Goal: Task Accomplishment & Management: Manage account settings

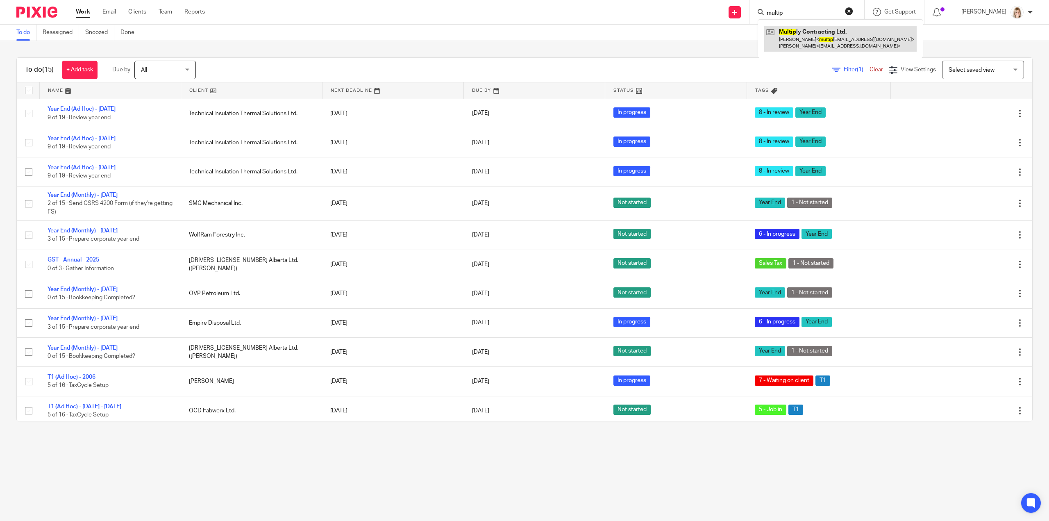
type input "multip"
click at [824, 42] on link at bounding box center [840, 38] width 152 height 25
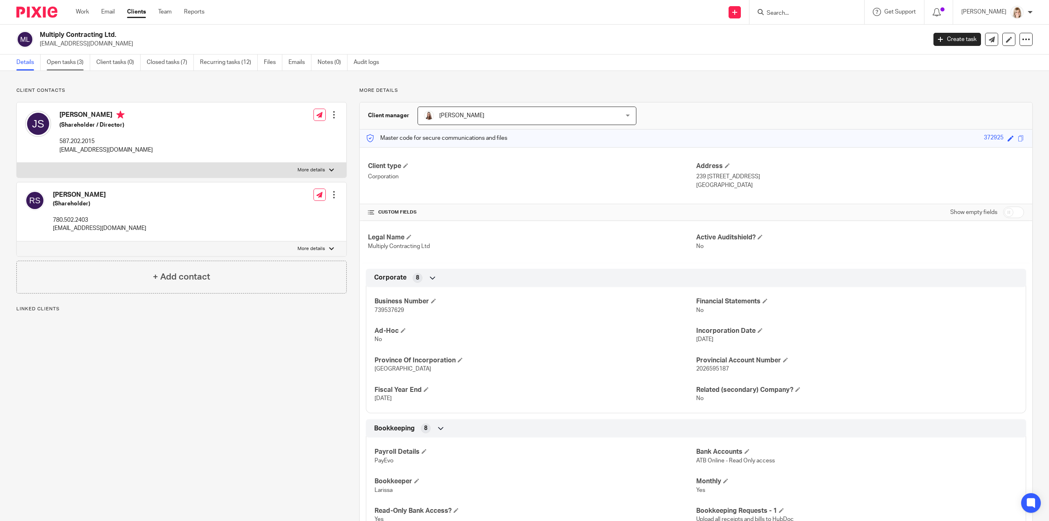
click at [69, 67] on link "Open tasks (3)" at bounding box center [68, 62] width 43 height 16
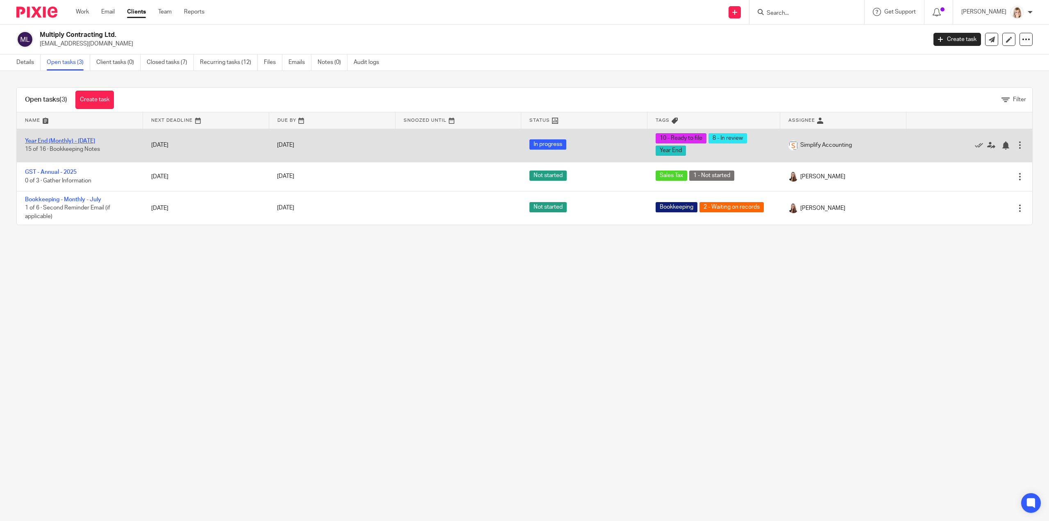
click at [88, 141] on link "Year End (Monthly) - [DATE]" at bounding box center [60, 141] width 70 height 6
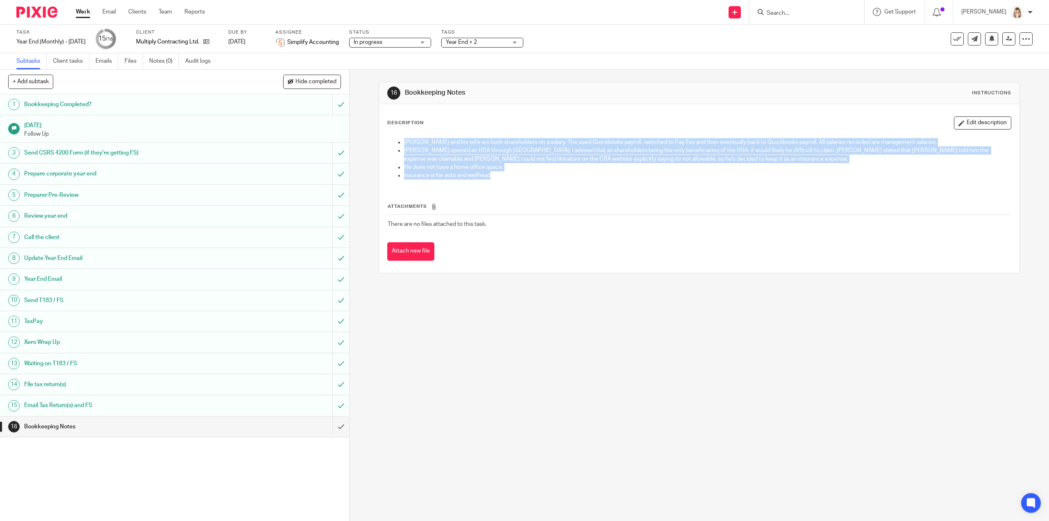
drag, startPoint x: 502, startPoint y: 178, endPoint x: 378, endPoint y: 137, distance: 130.8
click at [379, 137] on div "Description Edit description [PERSON_NAME] and his wife are both shareholders o…" at bounding box center [699, 188] width 640 height 169
click at [544, 177] on p "Insurance is for auto and wellhead" at bounding box center [707, 175] width 606 height 8
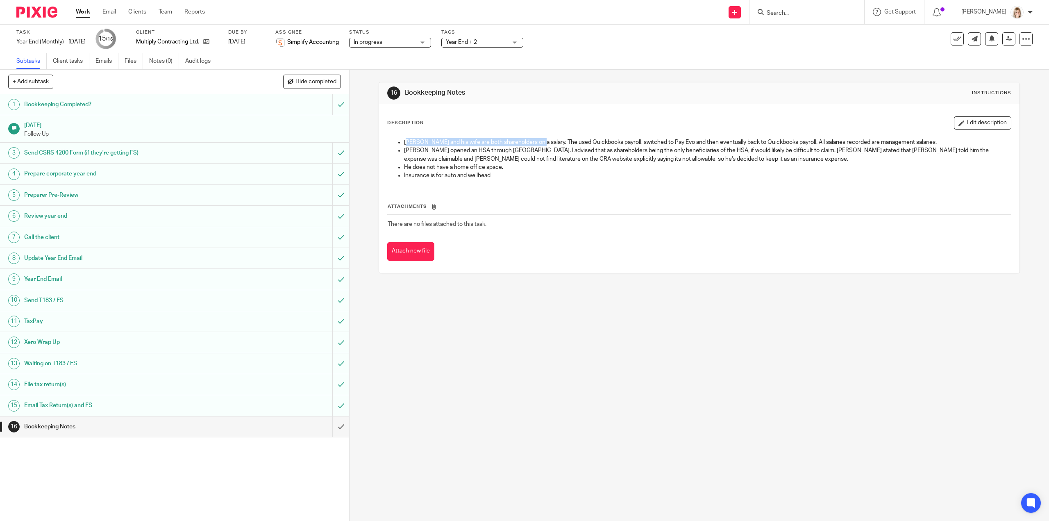
drag, startPoint x: 404, startPoint y: 140, endPoint x: 536, endPoint y: 140, distance: 132.3
click at [536, 140] on p "James and his wife are both shareholders on a salary. The used Quickbooks payro…" at bounding box center [707, 142] width 606 height 8
click at [117, 198] on h1 "Preparer Pre-Review" at bounding box center [124, 195] width 200 height 12
click at [118, 173] on h1 "Prepare corporate year end" at bounding box center [124, 174] width 200 height 12
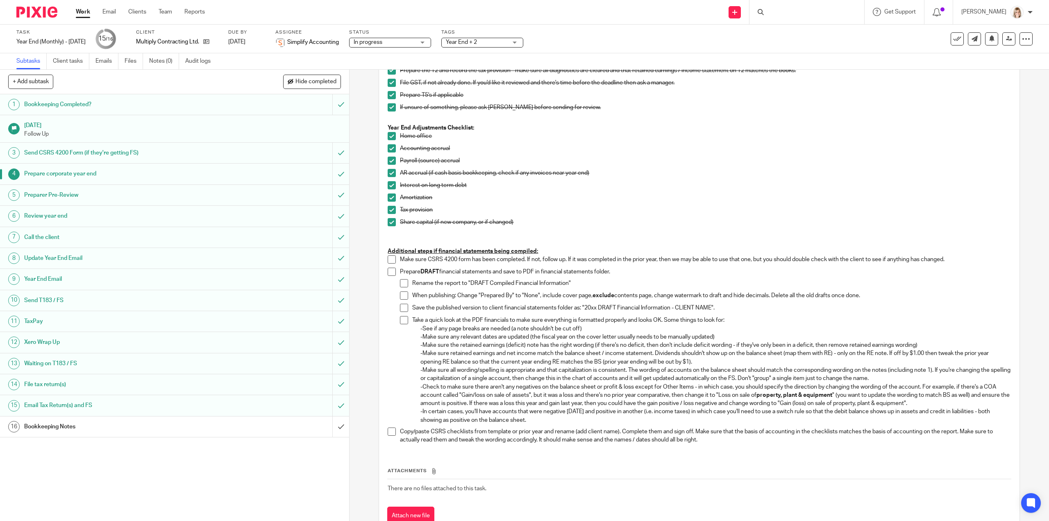
scroll to position [206, 0]
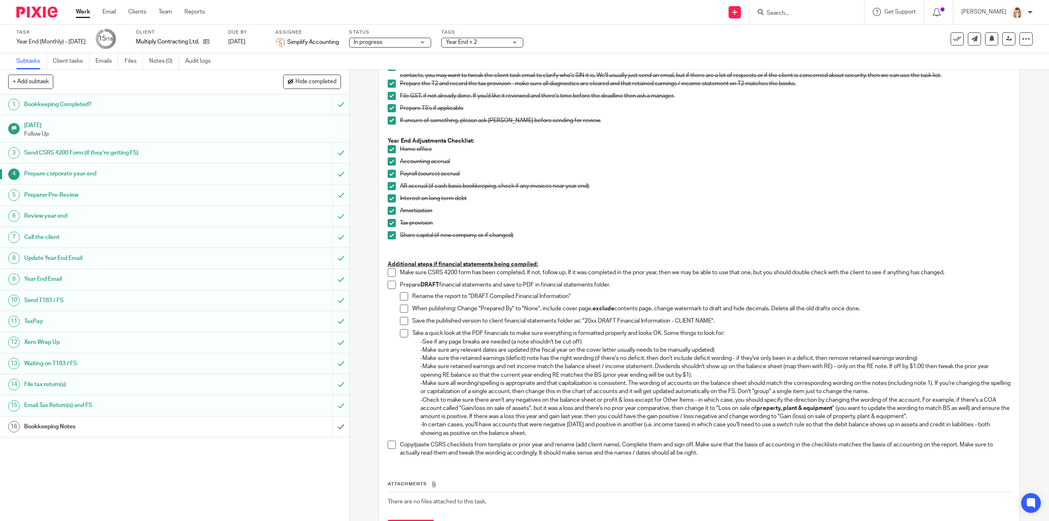
click at [98, 217] on h1 "Review year end" at bounding box center [124, 216] width 200 height 12
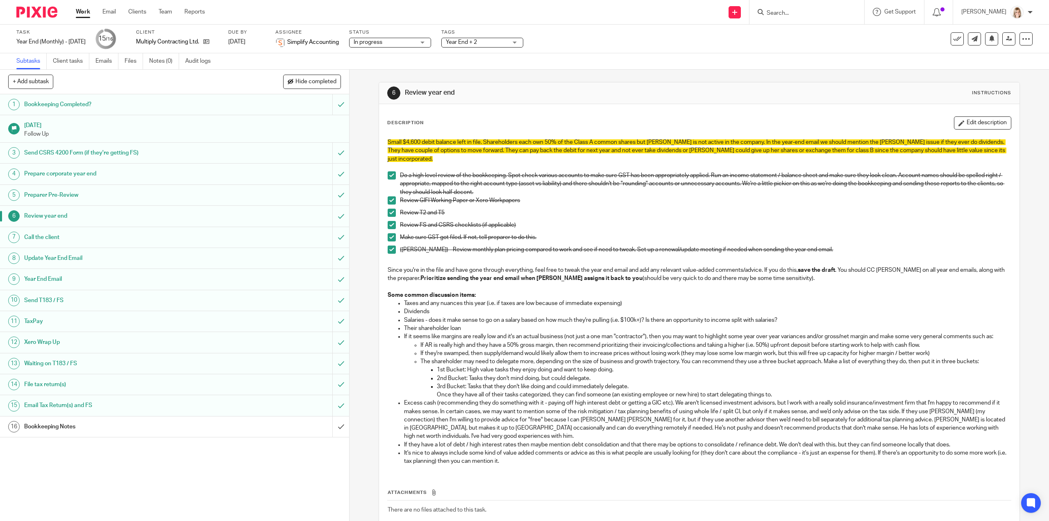
click at [127, 422] on h1 "Bookkeeping Notes" at bounding box center [124, 426] width 200 height 12
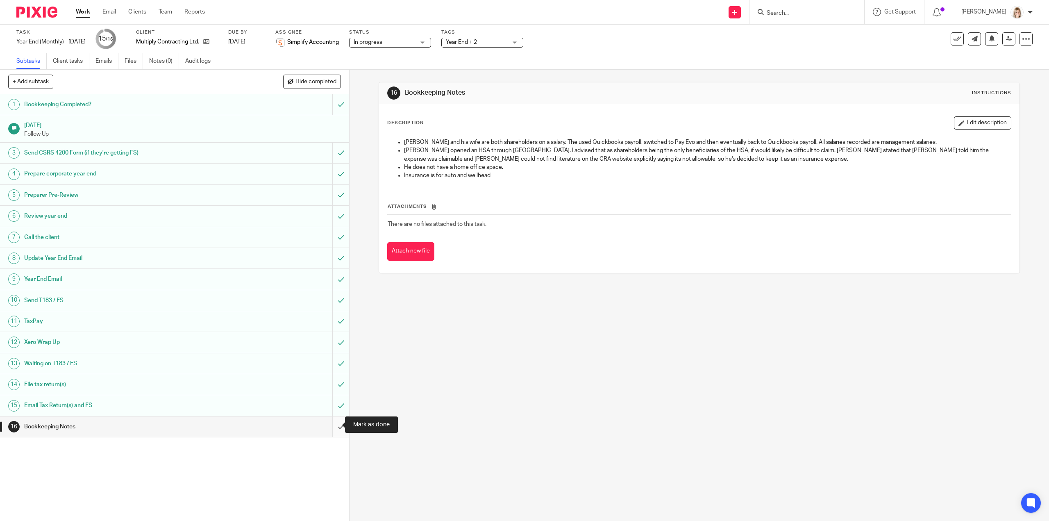
click at [334, 428] on input "submit" at bounding box center [174, 426] width 349 height 20
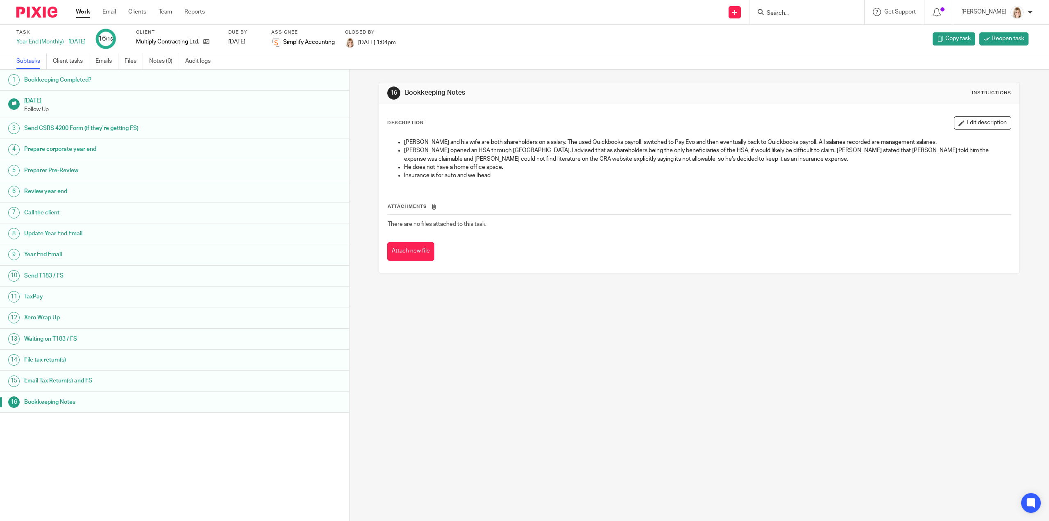
click at [82, 16] on link "Work" at bounding box center [83, 12] width 14 height 8
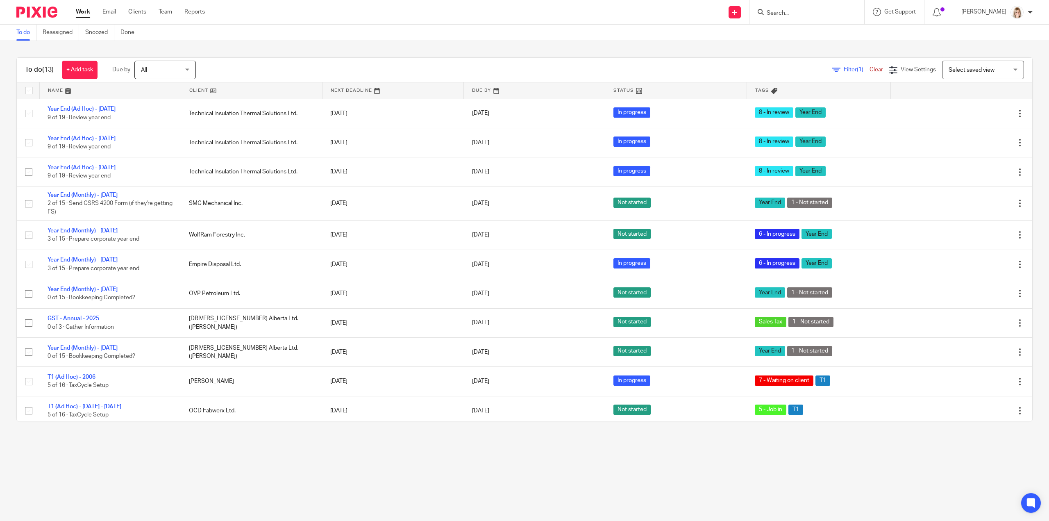
click at [791, 12] on input "Search" at bounding box center [803, 13] width 74 height 7
type input "elvin"
click at [802, 25] on div "2438760 Alberta Ltd. ( Elvin s) Kirk Elvin s < k_ elvin s9@live.com >" at bounding box center [873, 35] width 233 height 32
click at [802, 36] on link at bounding box center [874, 35] width 220 height 19
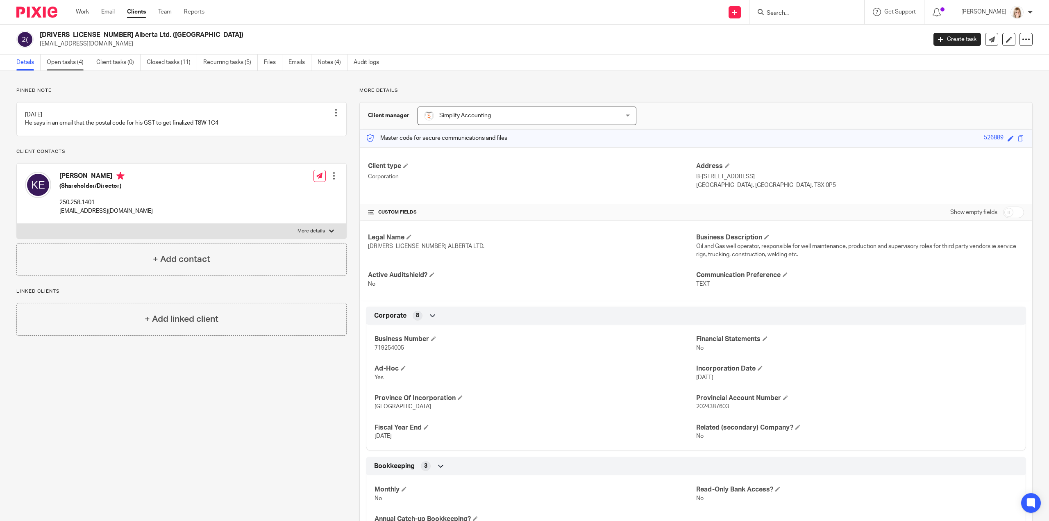
click at [64, 61] on link "Open tasks (4)" at bounding box center [68, 62] width 43 height 16
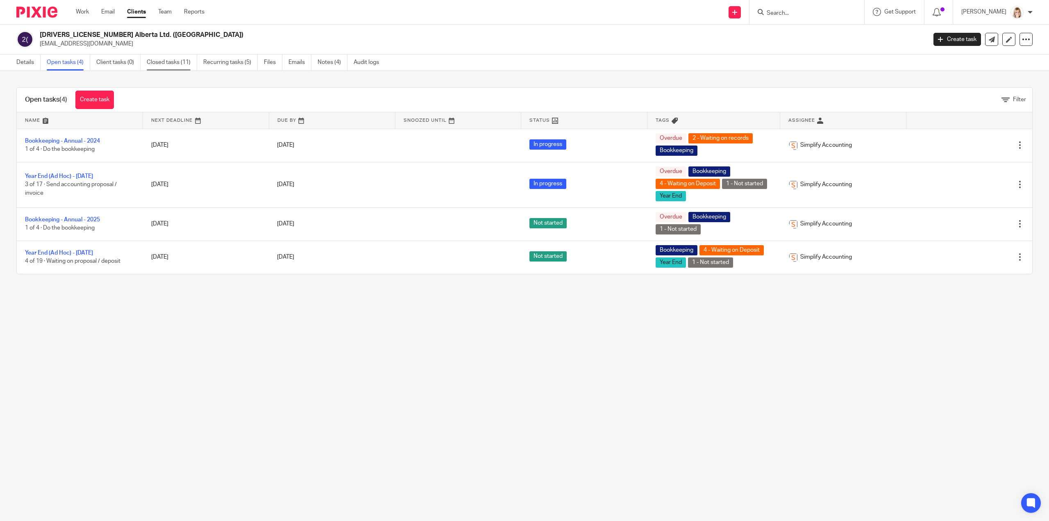
click at [182, 63] on link "Closed tasks (11)" at bounding box center [172, 62] width 50 height 16
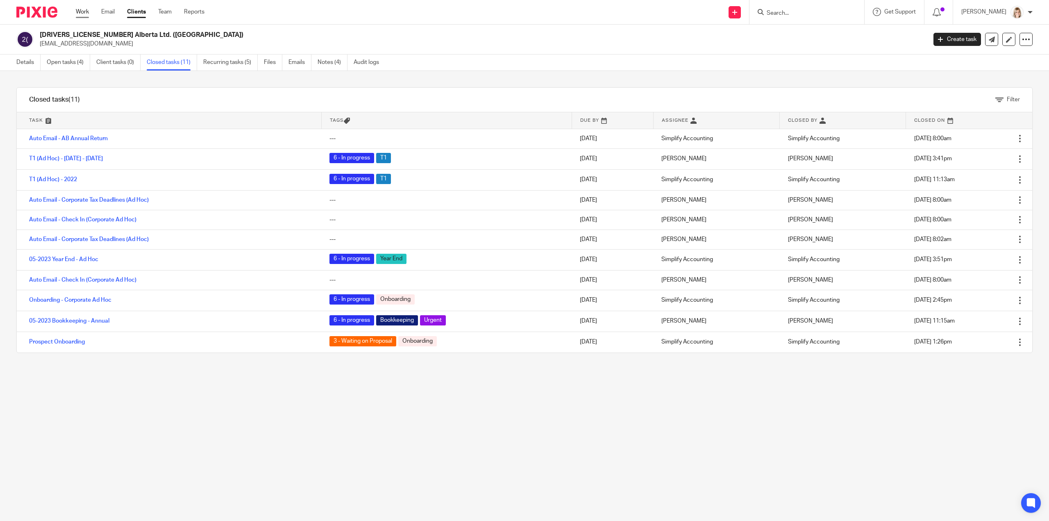
click at [86, 14] on link "Work" at bounding box center [82, 12] width 13 height 8
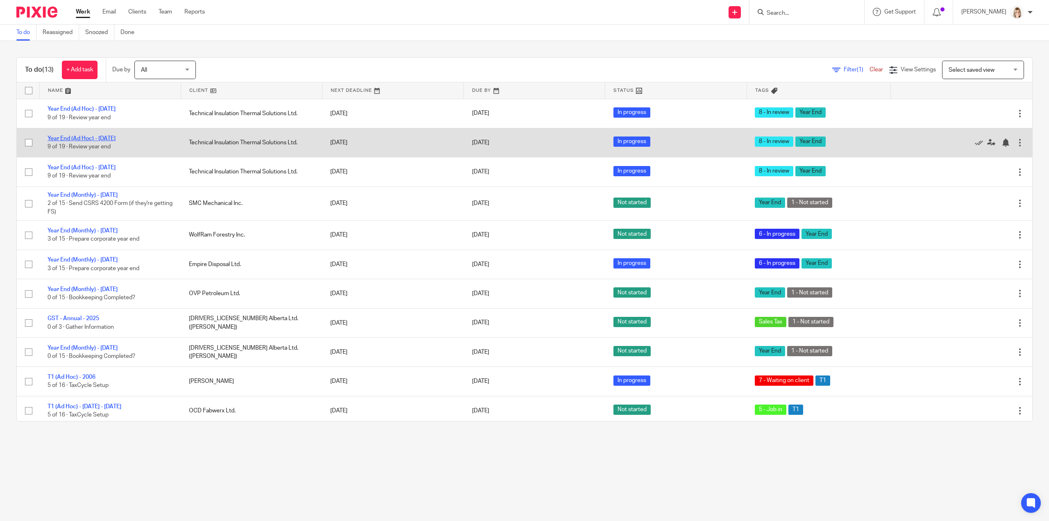
click at [112, 138] on link "Year End (Ad Hoc) - [DATE]" at bounding box center [82, 139] width 68 height 6
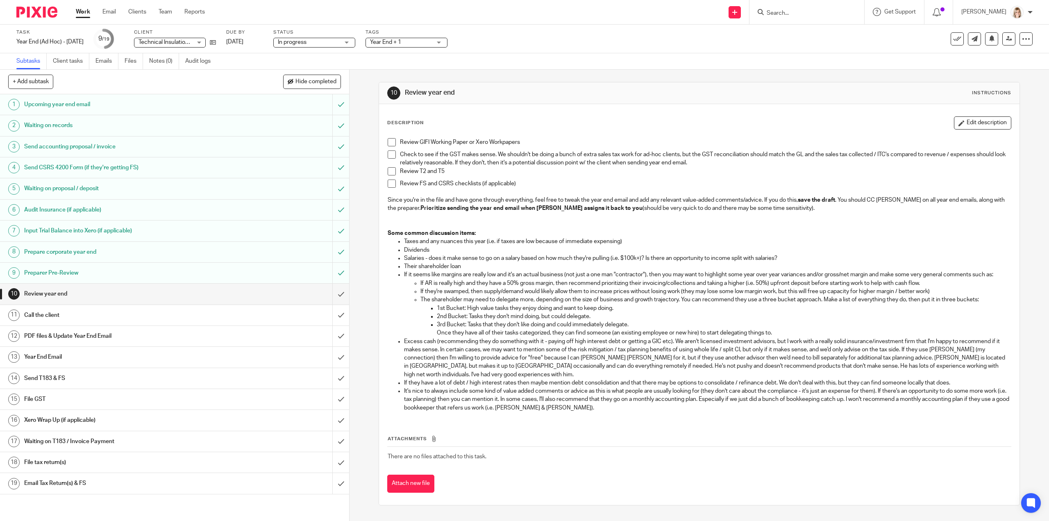
click at [390, 140] on span at bounding box center [391, 142] width 8 height 8
click at [389, 153] on span at bounding box center [391, 154] width 8 height 8
drag, startPoint x: 388, startPoint y: 163, endPoint x: 388, endPoint y: 170, distance: 7.0
click at [388, 163] on li "Check to see if the GST makes sense. We shouldn't be doing a bunch of extra sal…" at bounding box center [698, 158] width 623 height 17
click at [388, 171] on span at bounding box center [391, 171] width 8 height 8
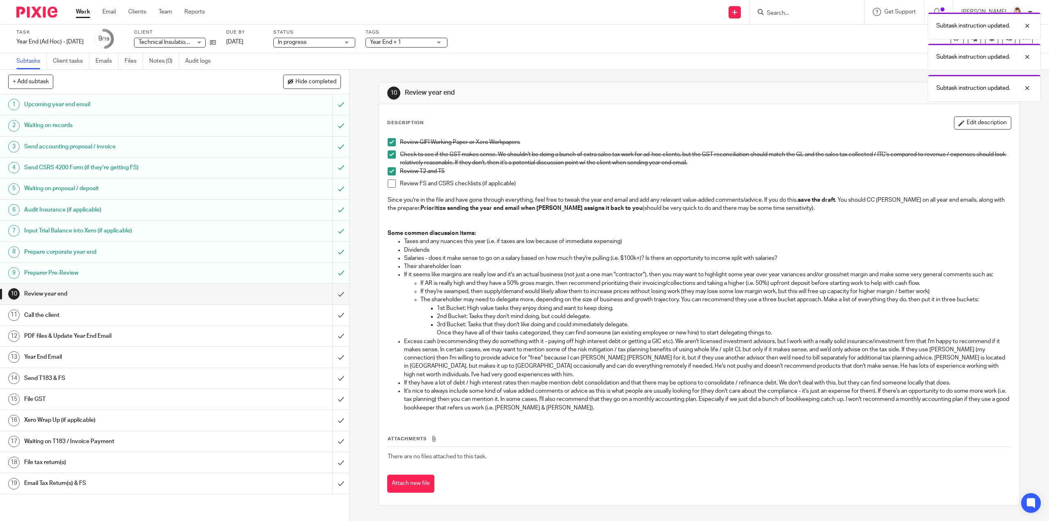
click at [387, 182] on span at bounding box center [391, 183] width 8 height 8
click at [331, 288] on input "submit" at bounding box center [174, 293] width 349 height 20
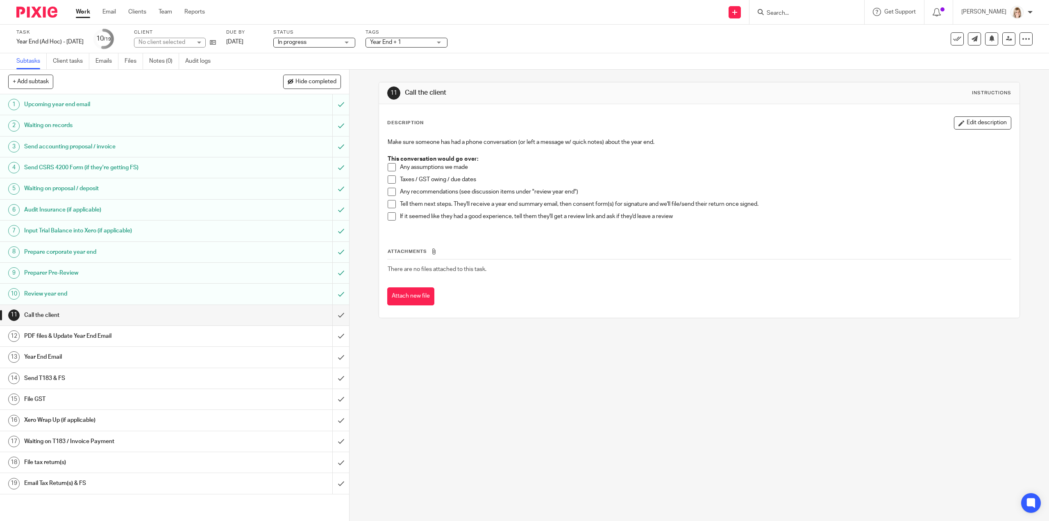
click at [431, 41] on span "Year End + 1" at bounding box center [400, 42] width 61 height 9
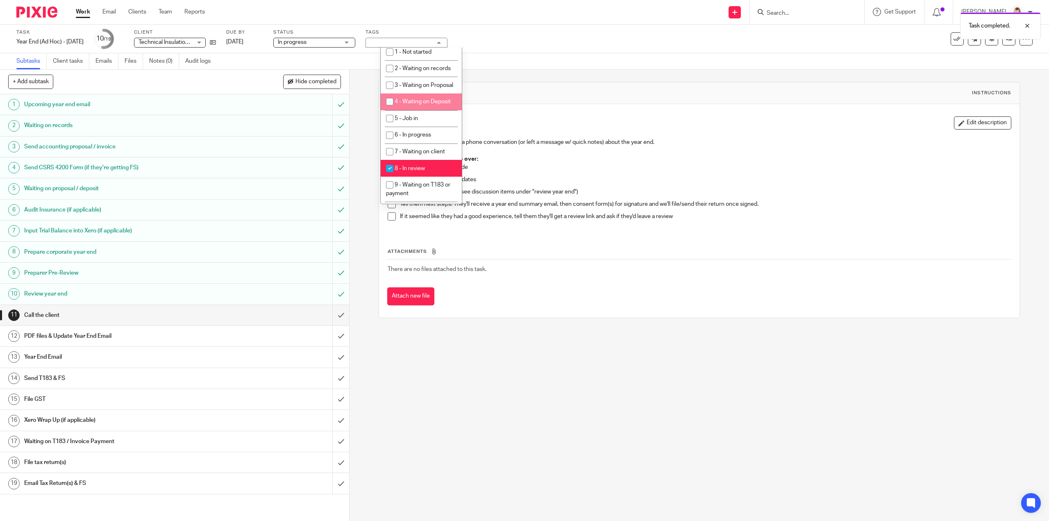
scroll to position [287, 0]
click at [389, 120] on input "checkbox" at bounding box center [390, 112] width 16 height 16
checkbox input "false"
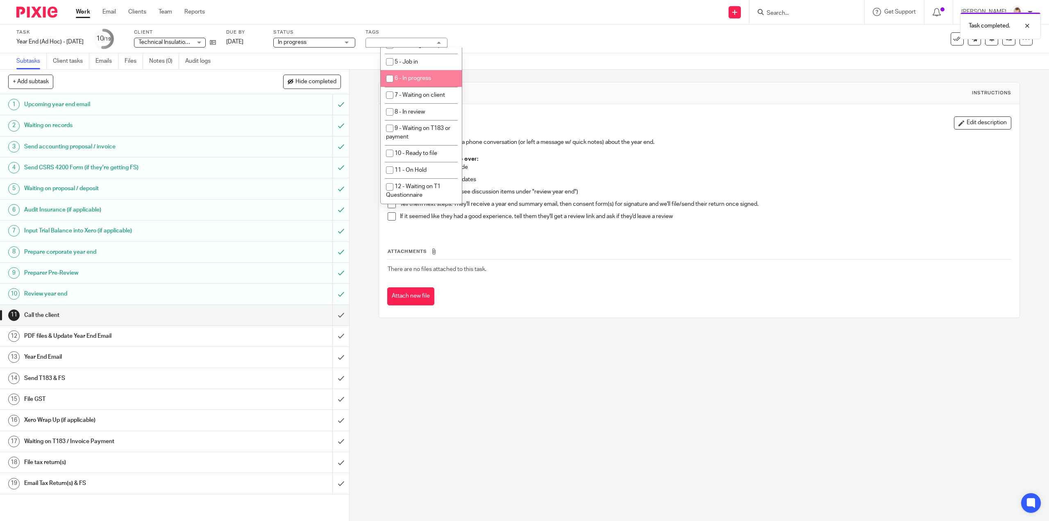
click at [390, 86] on input "checkbox" at bounding box center [390, 79] width 16 height 16
checkbox input "true"
click at [672, 64] on div "Subtasks Client tasks Emails Files Notes (0) Audit logs" at bounding box center [524, 61] width 1049 height 16
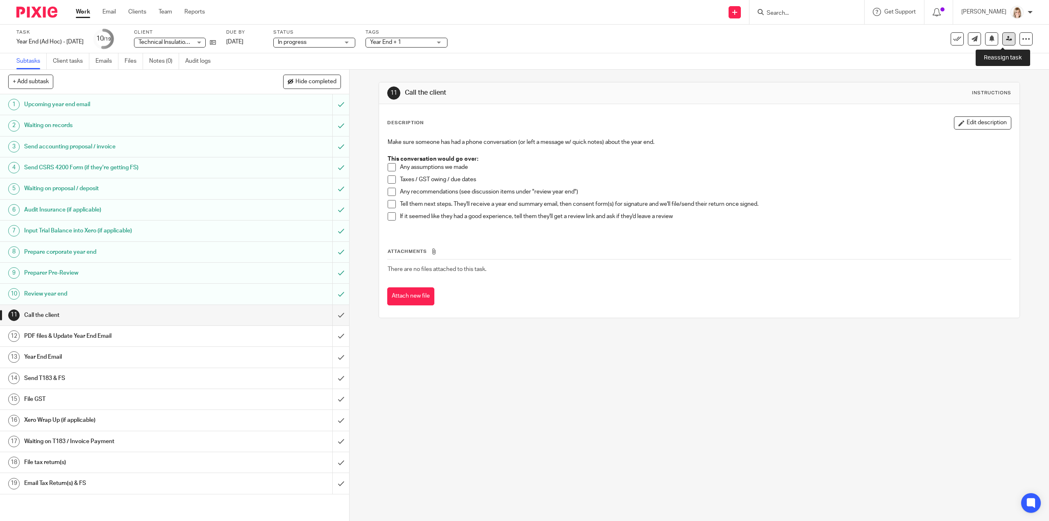
click at [1006, 41] on icon at bounding box center [1009, 39] width 6 height 6
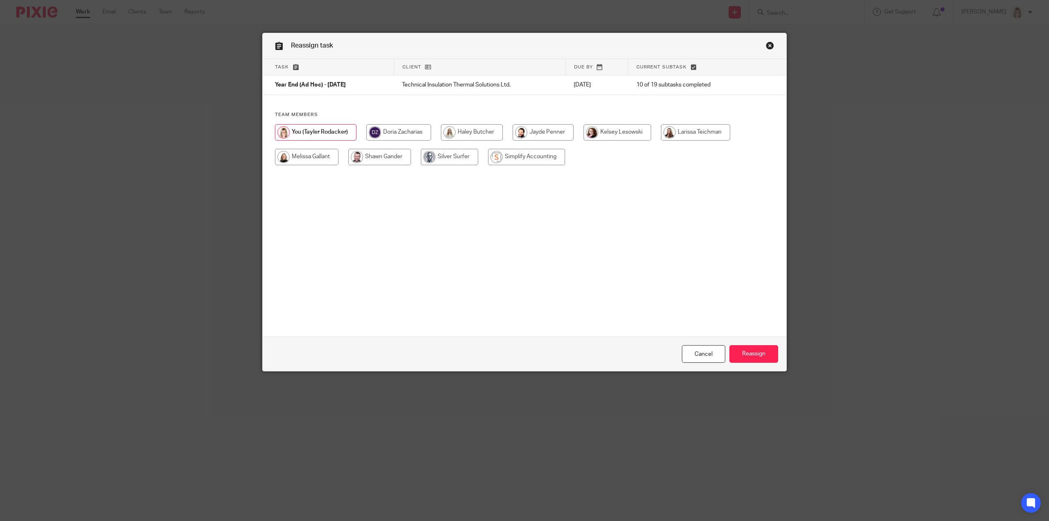
click at [323, 158] on input "radio" at bounding box center [306, 157] width 63 height 16
radio input "true"
click at [743, 356] on input "Reassign" at bounding box center [753, 354] width 49 height 18
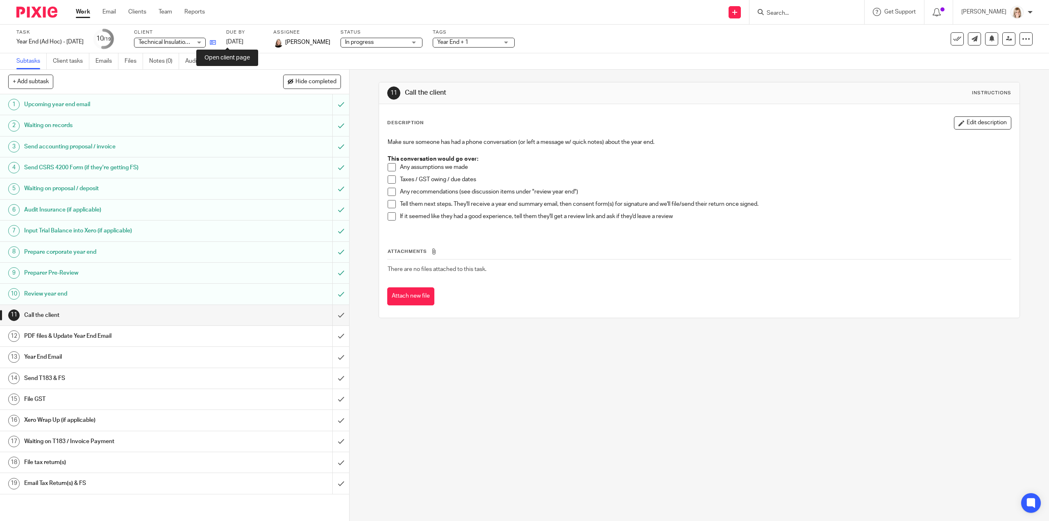
click at [216, 43] on icon at bounding box center [213, 42] width 6 height 6
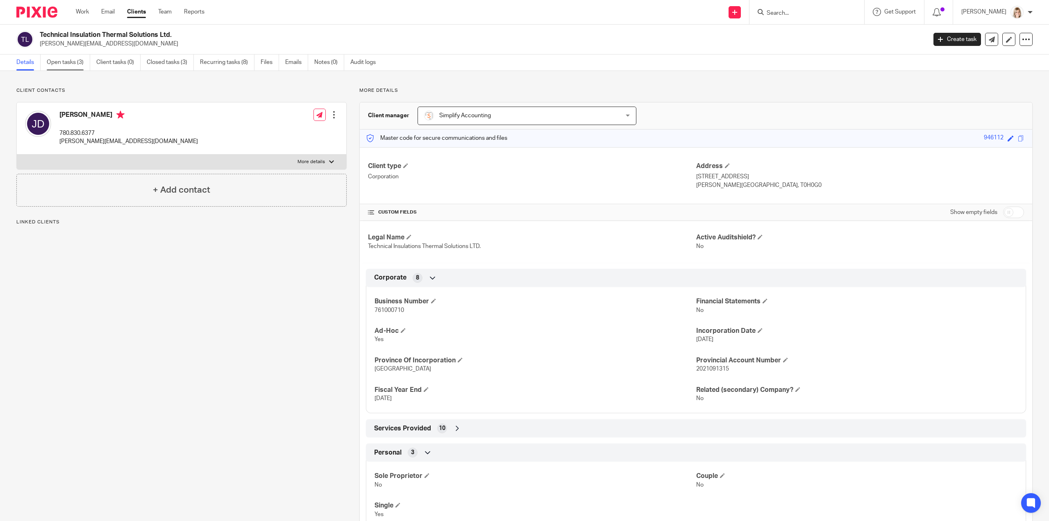
click at [75, 58] on link "Open tasks (3)" at bounding box center [68, 62] width 43 height 16
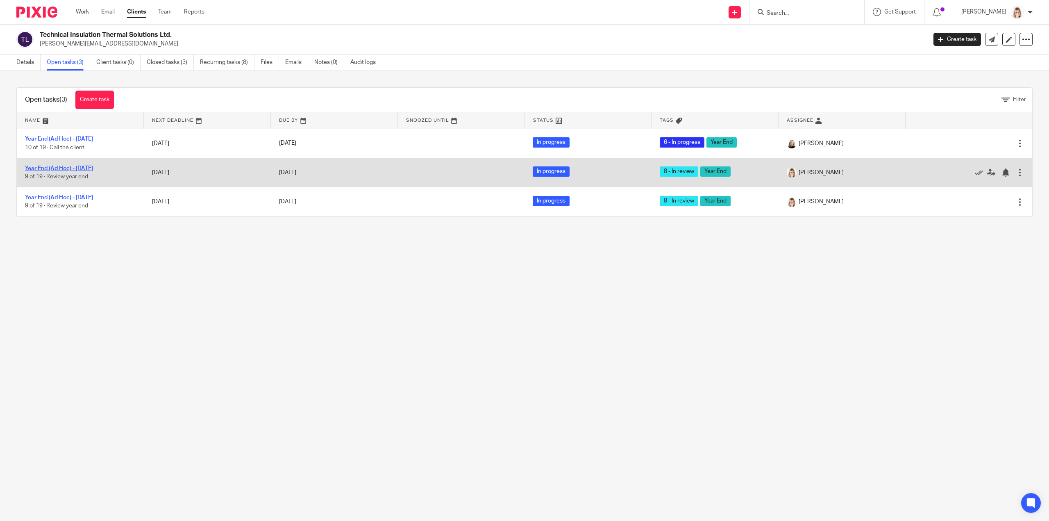
click at [61, 166] on link "Year End (Ad Hoc) - [DATE]" at bounding box center [59, 168] width 68 height 6
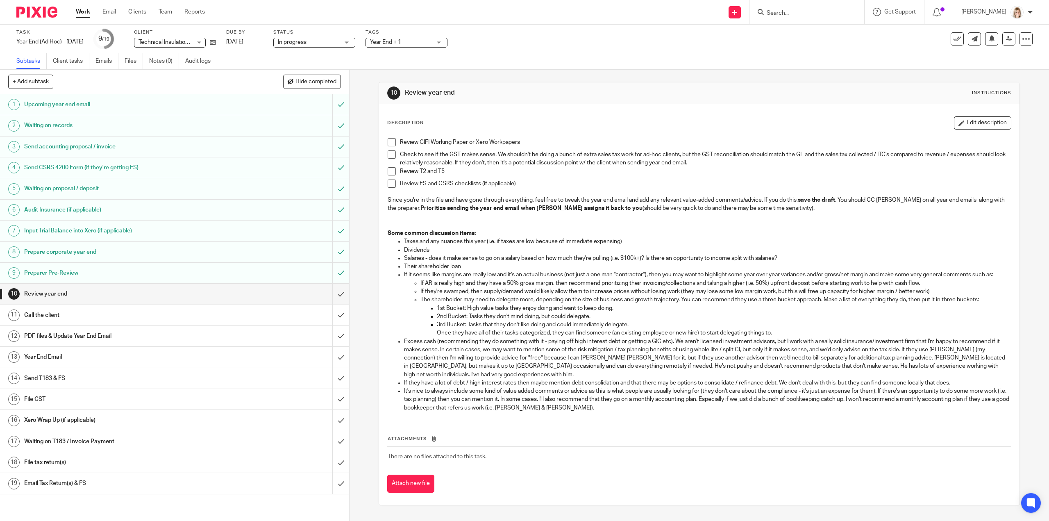
click at [389, 140] on span at bounding box center [391, 142] width 8 height 8
click at [387, 151] on span at bounding box center [391, 154] width 8 height 8
click at [387, 166] on li "Check to see if the GST makes sense. We shouldn't be doing a bunch of extra sal…" at bounding box center [698, 158] width 623 height 17
click at [387, 169] on span at bounding box center [391, 171] width 8 height 8
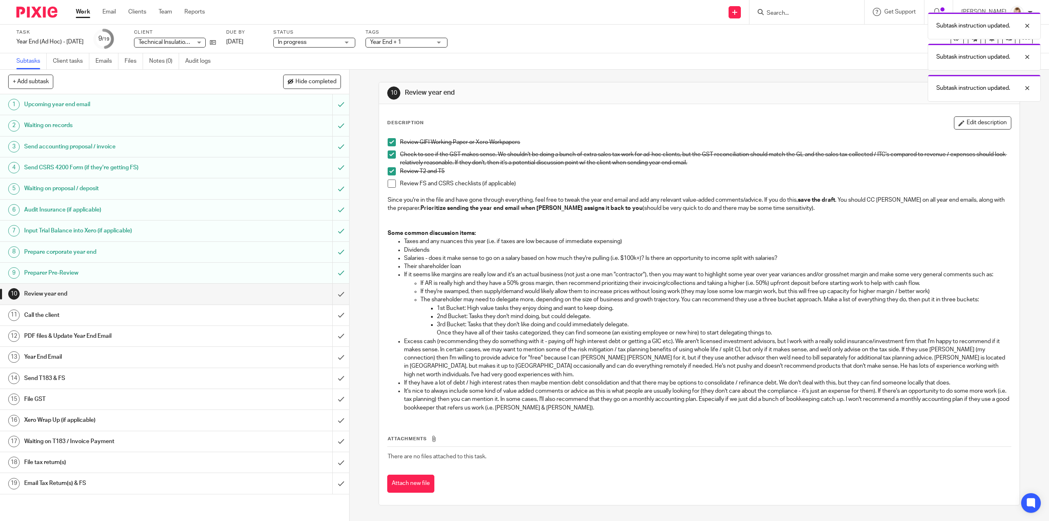
click at [392, 184] on span at bounding box center [391, 183] width 8 height 8
click at [334, 294] on input "submit" at bounding box center [174, 293] width 349 height 20
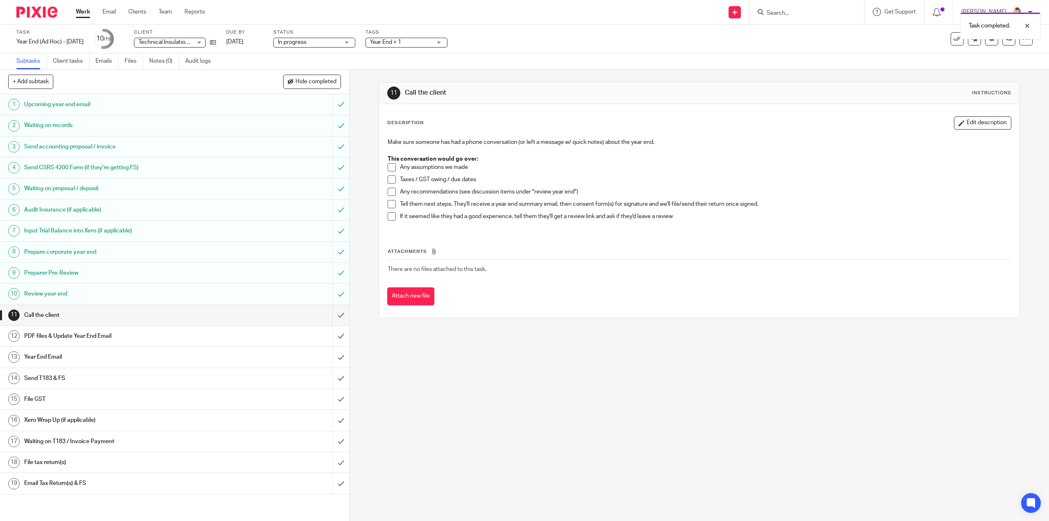
click at [447, 40] on div "Year End + 1" at bounding box center [406, 43] width 82 height 10
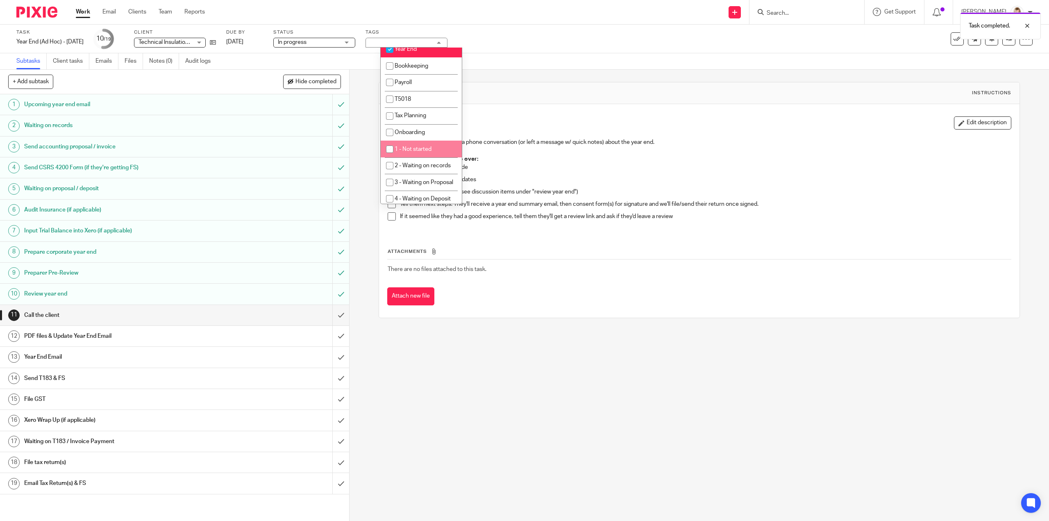
scroll to position [246, 0]
click at [386, 150] on input "checkbox" at bounding box center [390, 143] width 16 height 16
checkbox input "false"
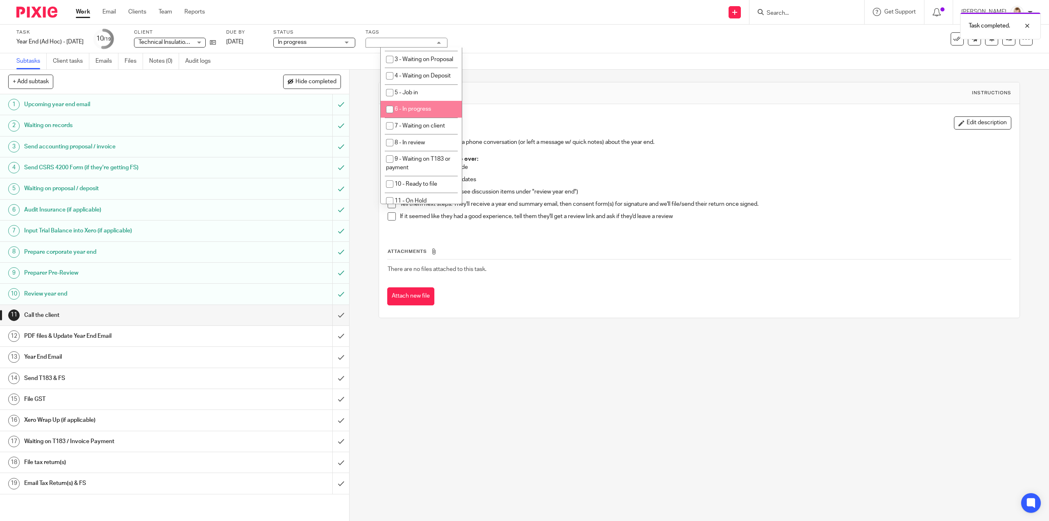
click at [387, 117] on input "checkbox" at bounding box center [390, 110] width 16 height 16
checkbox input "true"
click at [596, 45] on div "Task Year End (Ad Hoc) - December 2023 Save Year End (Ad Hoc) - December 2023 1…" at bounding box center [439, 39] width 847 height 20
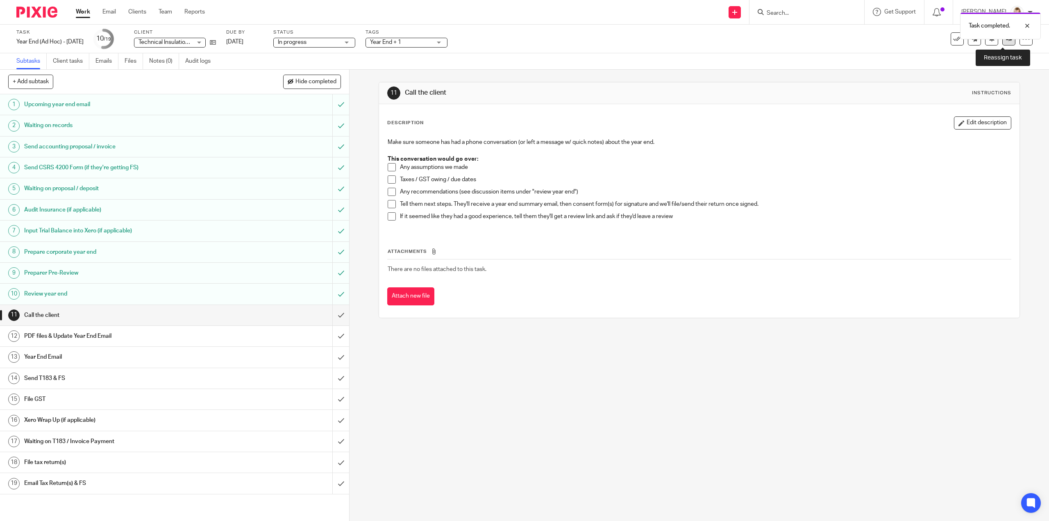
click at [1003, 44] on link at bounding box center [1008, 38] width 13 height 13
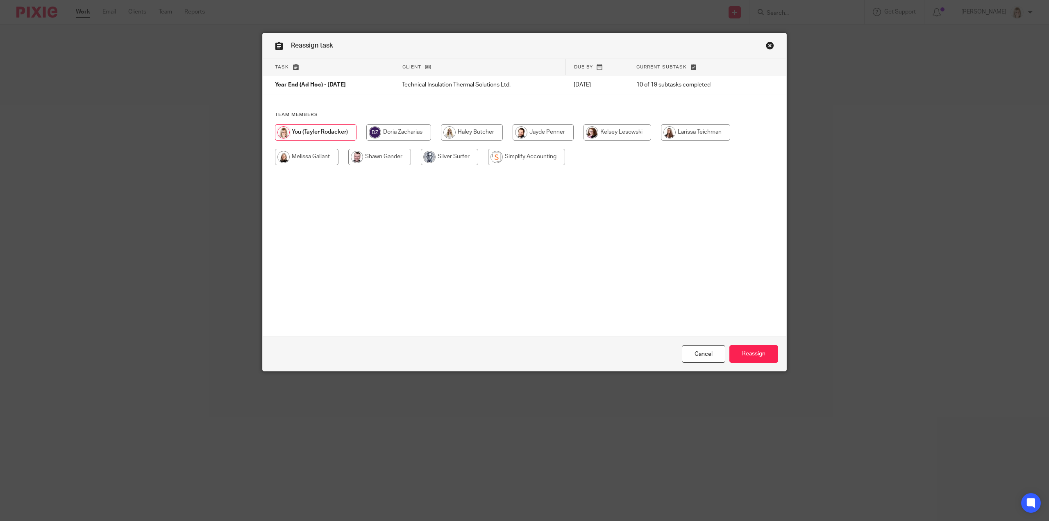
click at [321, 160] on input "radio" at bounding box center [306, 157] width 63 height 16
radio input "true"
click at [741, 349] on input "Reassign" at bounding box center [753, 354] width 49 height 18
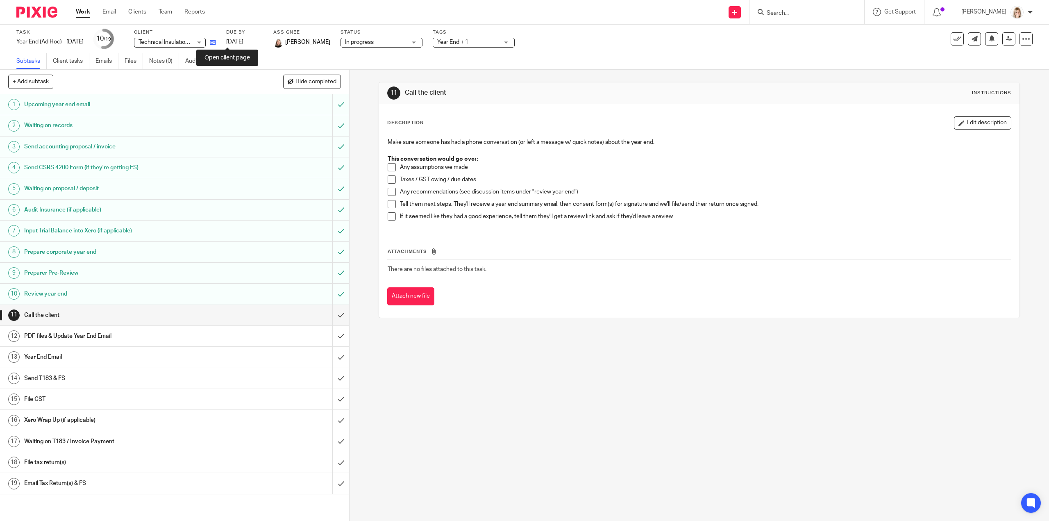
click at [216, 43] on icon at bounding box center [213, 42] width 6 height 6
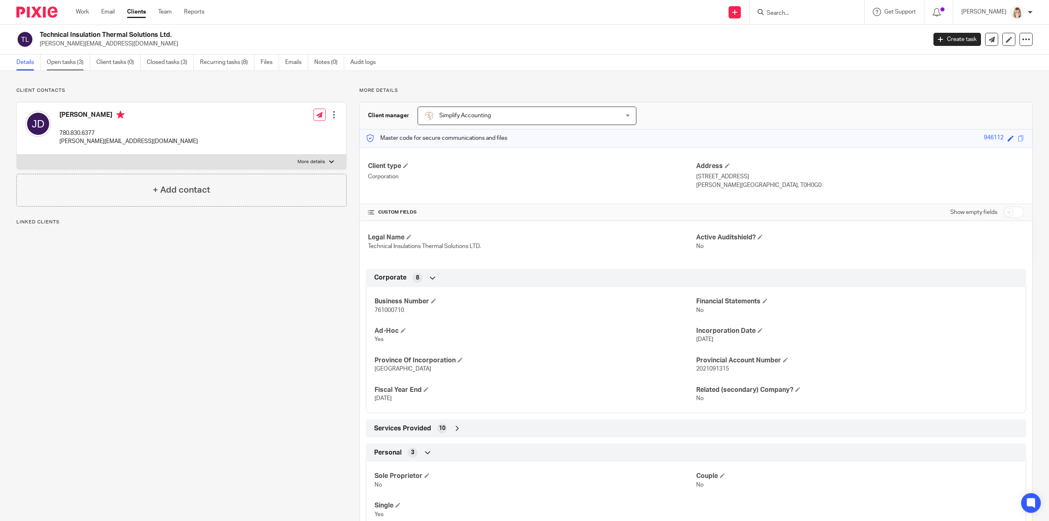
click at [76, 65] on link "Open tasks (3)" at bounding box center [68, 62] width 43 height 16
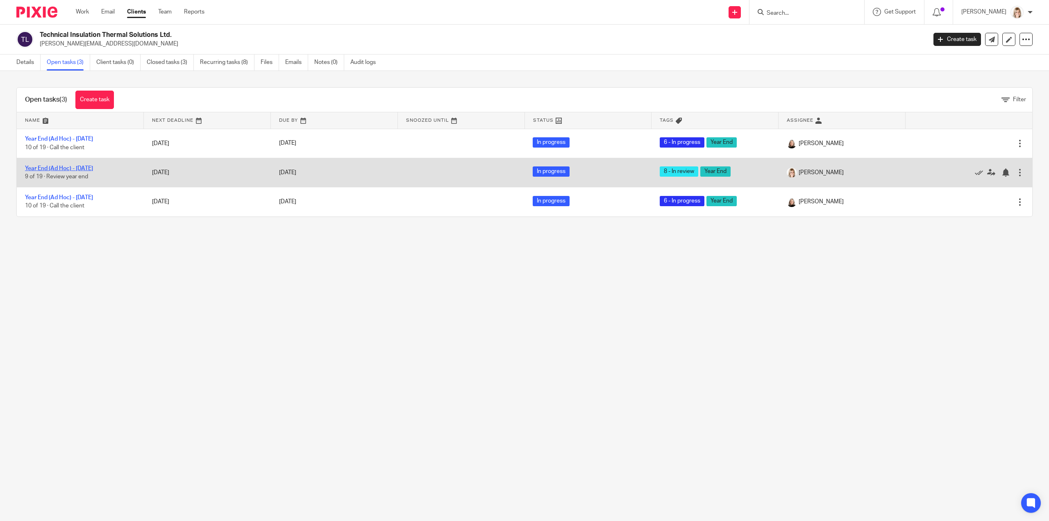
click at [93, 167] on link "Year End (Ad Hoc) - [DATE]" at bounding box center [59, 168] width 68 height 6
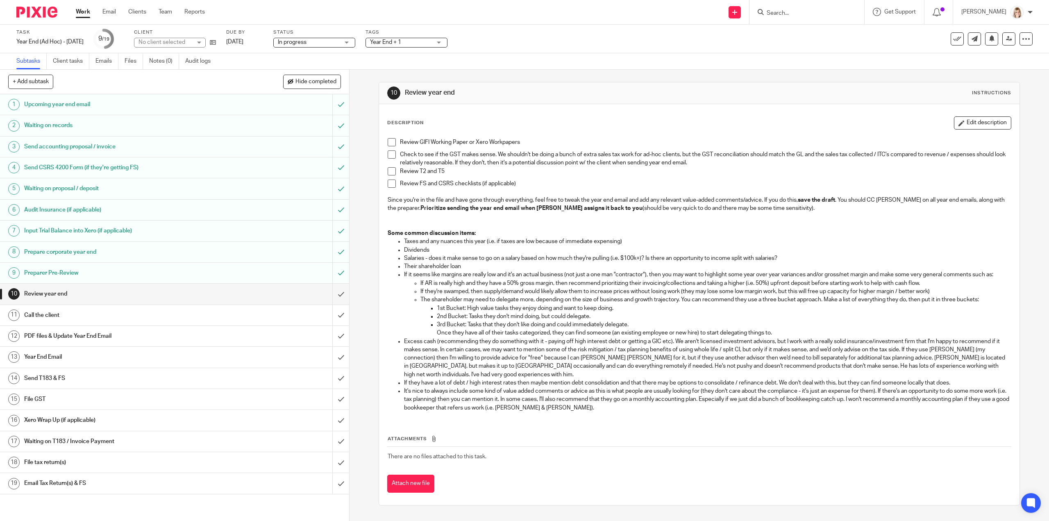
click at [392, 144] on span at bounding box center [391, 142] width 8 height 8
click at [388, 155] on span at bounding box center [391, 154] width 8 height 8
click at [387, 172] on span at bounding box center [391, 171] width 8 height 8
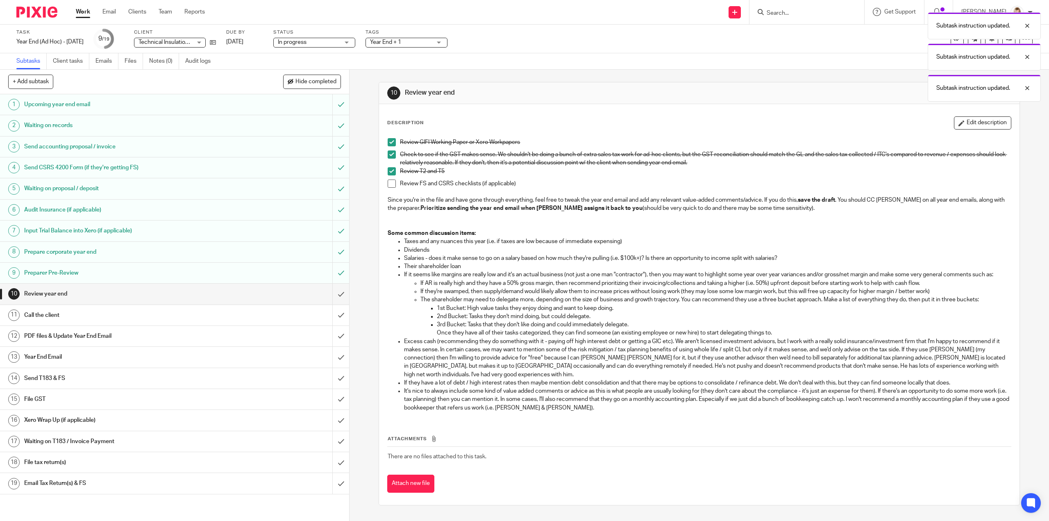
click at [391, 185] on span at bounding box center [391, 183] width 8 height 8
click at [333, 290] on input "submit" at bounding box center [174, 293] width 349 height 20
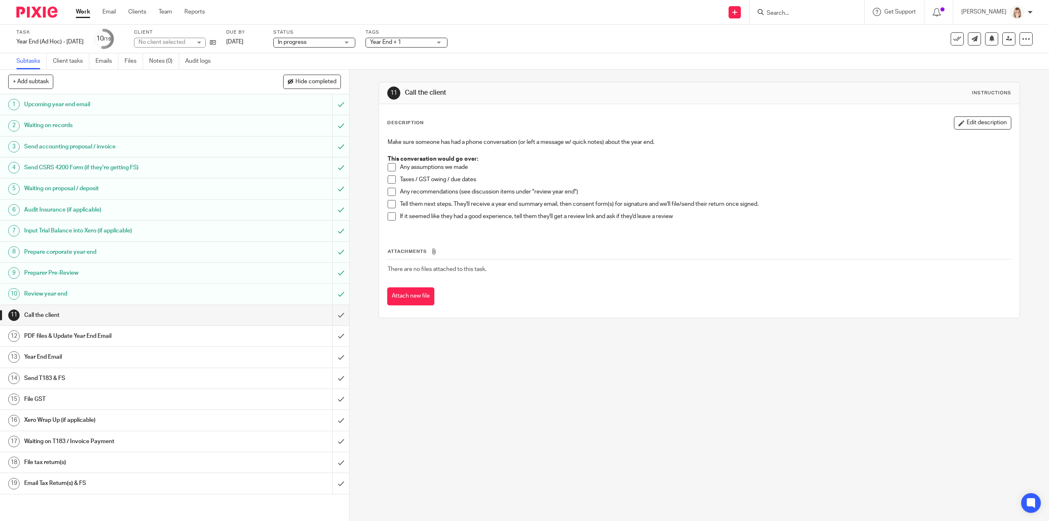
click at [447, 38] on div "Year End + 1" at bounding box center [406, 43] width 82 height 10
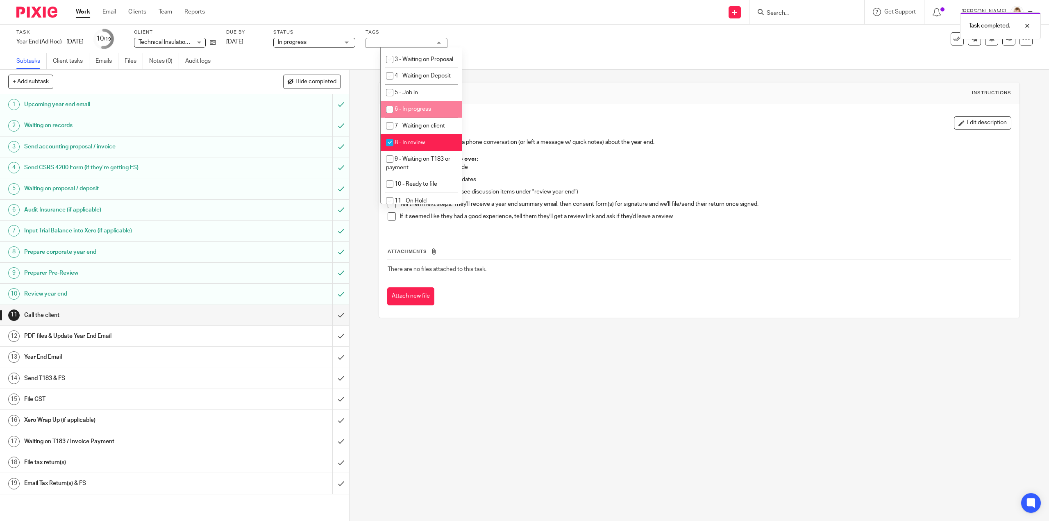
scroll to position [301, 0]
click at [387, 113] on input "checkbox" at bounding box center [390, 112] width 16 height 16
checkbox input "false"
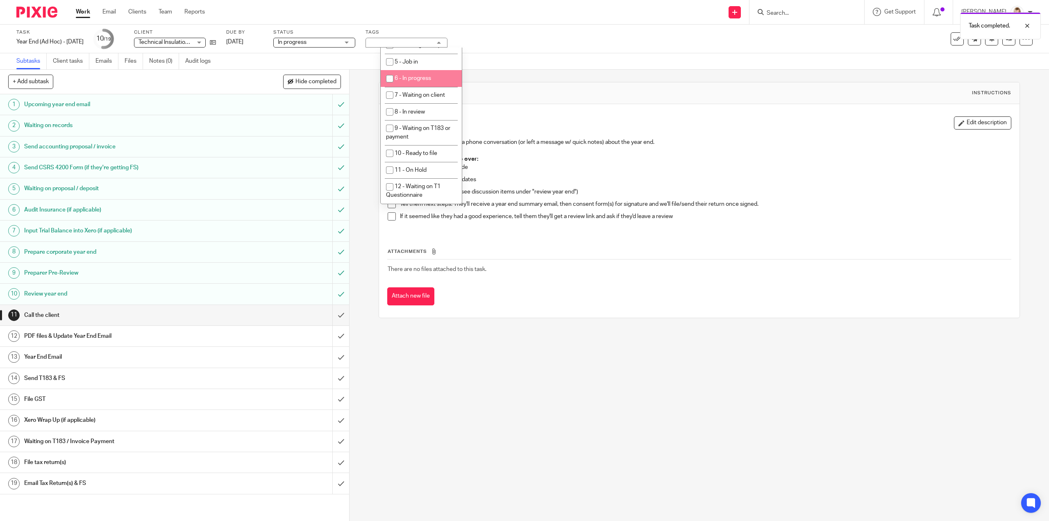
click at [387, 82] on input "checkbox" at bounding box center [390, 79] width 16 height 16
checkbox input "true"
click at [538, 43] on div "Task Year End (Ad Hoc) - [DATE] Save Year End (Ad Hoc) - [DATE] 10 /19 Client T…" at bounding box center [439, 39] width 847 height 20
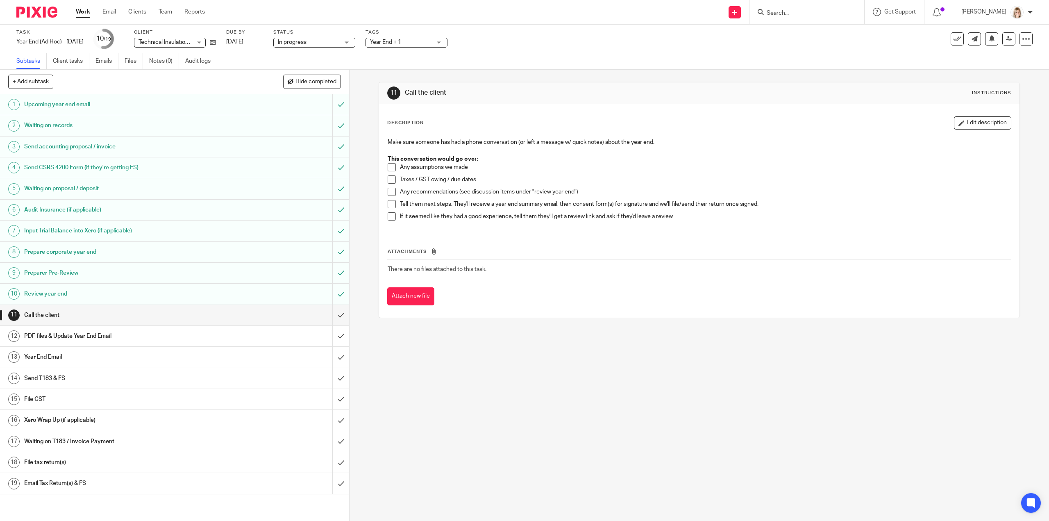
click at [425, 43] on span "Year End + 1" at bounding box center [400, 42] width 61 height 9
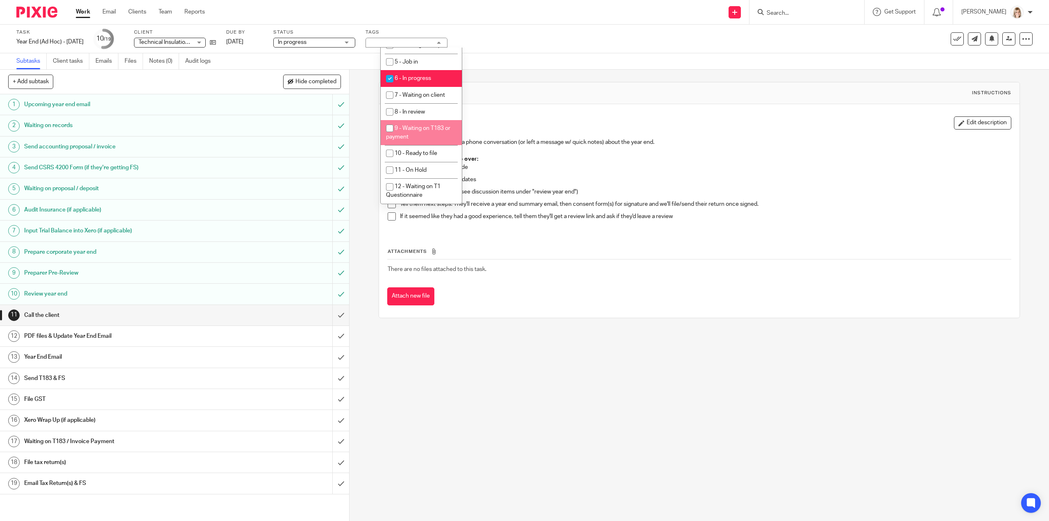
click at [642, 41] on div "Task Year End (Ad Hoc) - [DATE] Save Year End (Ad Hoc) - [DATE] 10 /19 Client T…" at bounding box center [439, 39] width 847 height 20
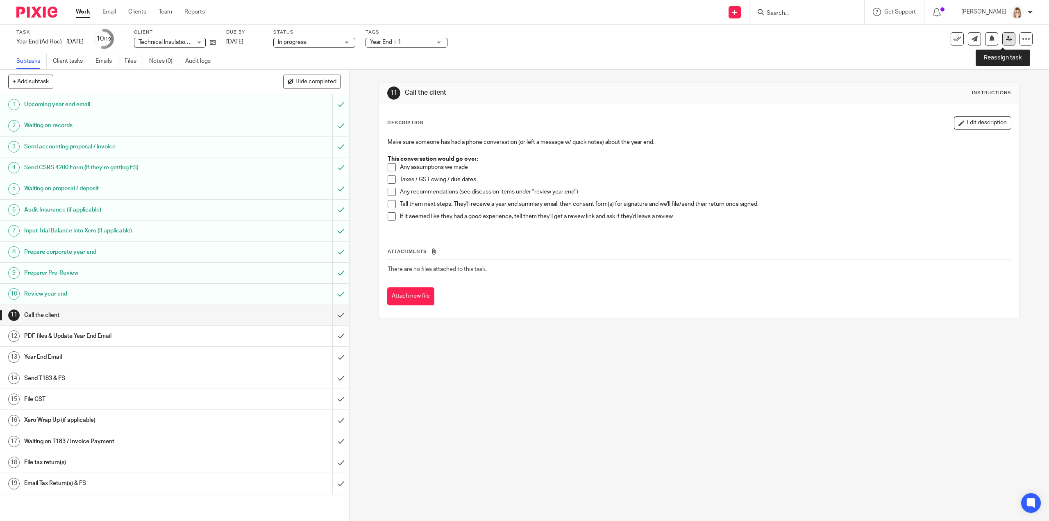
click at [1006, 40] on icon at bounding box center [1009, 39] width 6 height 6
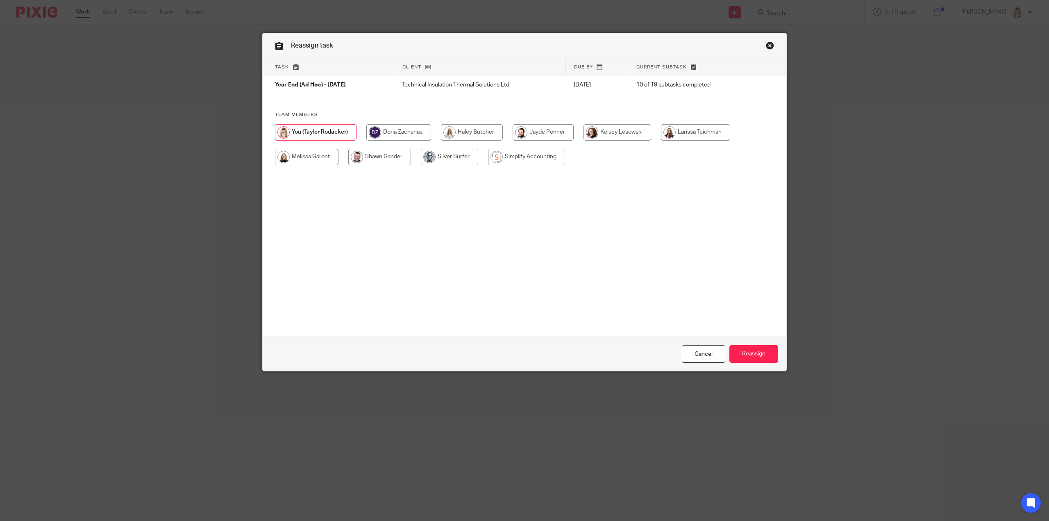
click at [307, 161] on input "radio" at bounding box center [306, 157] width 63 height 16
radio input "true"
click at [747, 355] on input "Reassign" at bounding box center [753, 354] width 49 height 18
